Goal: Find specific page/section: Find specific page/section

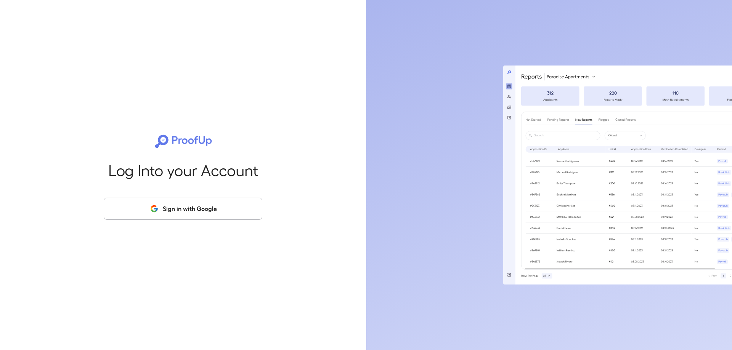
click at [195, 215] on button "Sign in with Google" at bounding box center [183, 209] width 159 height 22
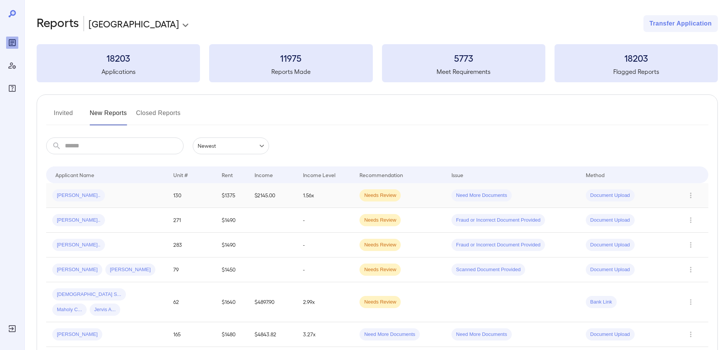
click at [125, 198] on div "[PERSON_NAME].." at bounding box center [106, 196] width 109 height 12
